Goal: Navigation & Orientation: Find specific page/section

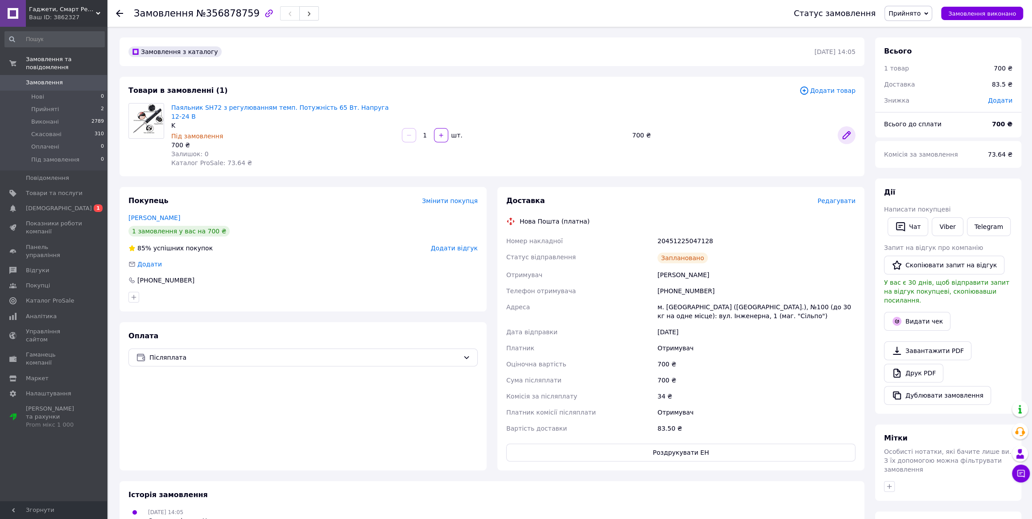
click at [849, 133] on icon at bounding box center [846, 135] width 11 height 11
click at [49, 204] on span "[DEMOGRAPHIC_DATA]" at bounding box center [59, 208] width 66 height 8
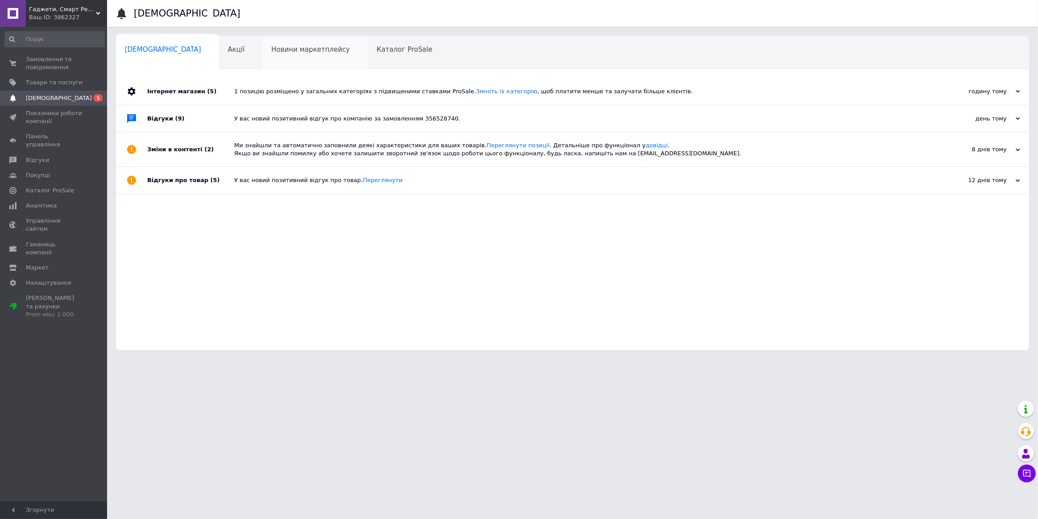
click at [262, 45] on div "Новини маркетплейсу 0" at bounding box center [314, 53] width 105 height 34
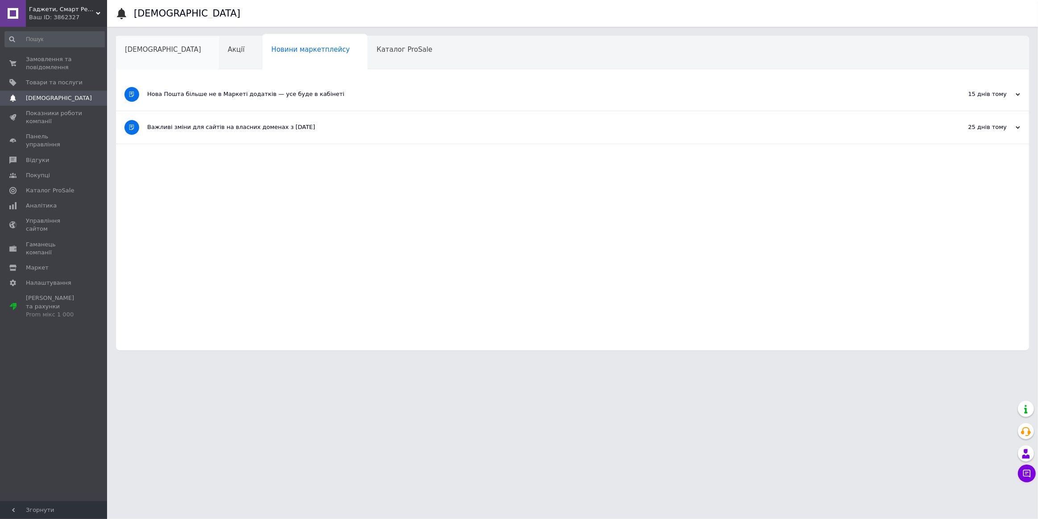
click at [142, 54] on div "[DEMOGRAPHIC_DATA]" at bounding box center [167, 53] width 103 height 34
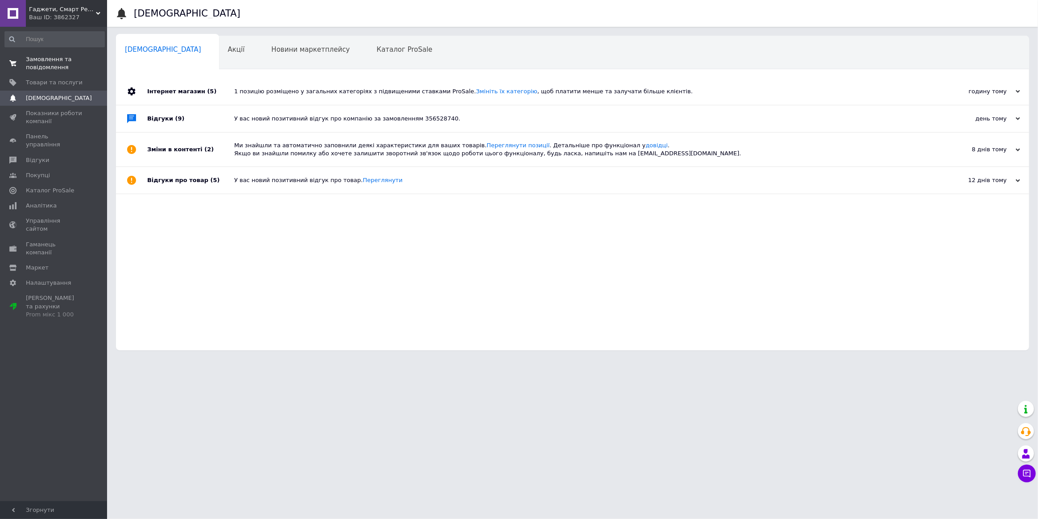
click at [49, 58] on span "Замовлення та повідомлення" at bounding box center [54, 63] width 57 height 16
